Goal: Navigation & Orientation: Find specific page/section

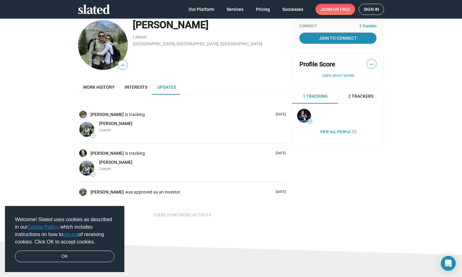
scroll to position [11, 0]
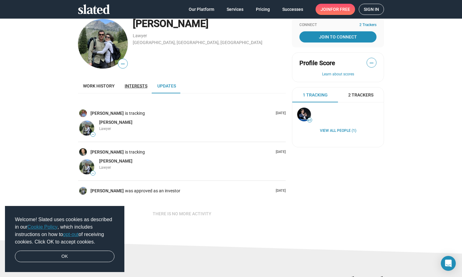
click at [130, 88] on span "Interests" at bounding box center [136, 86] width 23 height 5
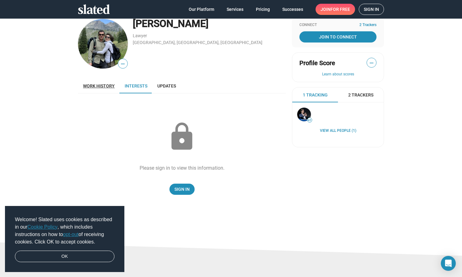
click at [103, 86] on span "Work history" at bounding box center [99, 86] width 32 height 5
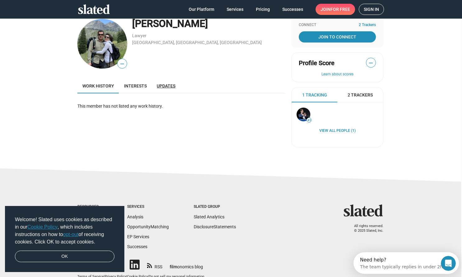
click at [159, 86] on span "Updates" at bounding box center [166, 86] width 19 height 5
